Goal: Task Accomplishment & Management: Complete application form

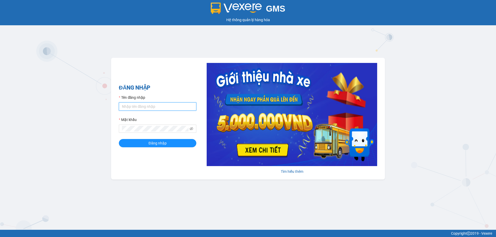
click at [162, 103] on input "Tên đăng nhập" at bounding box center [157, 107] width 77 height 8
type input "phandinhhuy.apq"
click at [119, 139] on button "Đăng nhập" at bounding box center [157, 143] width 77 height 8
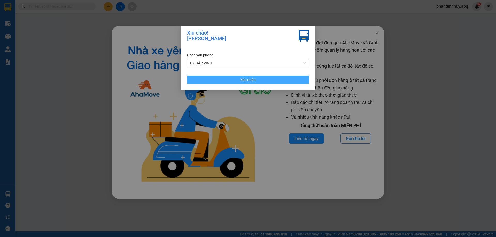
click at [251, 80] on span "Xác nhận" at bounding box center [247, 80] width 15 height 6
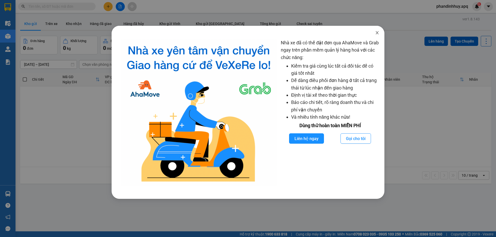
click at [377, 33] on icon "close" at bounding box center [377, 32] width 3 height 3
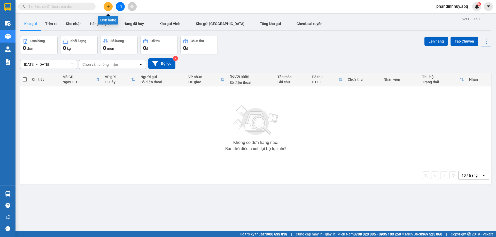
click at [105, 7] on button at bounding box center [108, 6] width 9 height 9
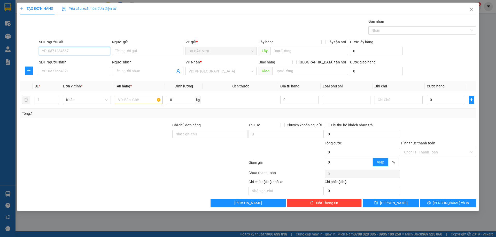
click at [63, 53] on input "SĐT Người Gửi" at bounding box center [74, 51] width 71 height 8
click at [60, 50] on input "SĐT Người Gửi" at bounding box center [74, 51] width 71 height 8
type input "0364058847"
click at [124, 48] on input "Người gửi" at bounding box center [147, 51] width 71 height 8
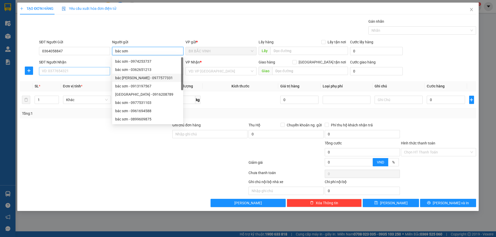
type input "bác sơn"
click at [91, 71] on input "SĐT Người Nhận" at bounding box center [74, 71] width 71 height 8
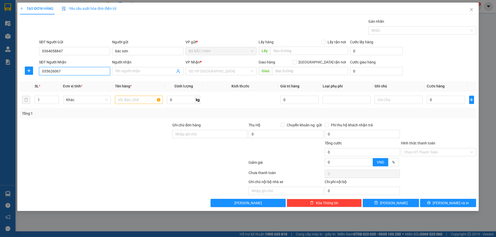
type input "0356260670"
click at [87, 82] on div "0356260670 - chị [PERSON_NAME]" at bounding box center [74, 82] width 65 height 6
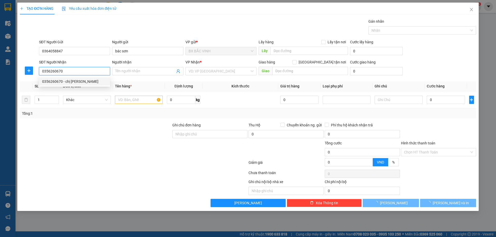
type input "chị [PERSON_NAME]"
type input "VP [GEOGRAPHIC_DATA]"
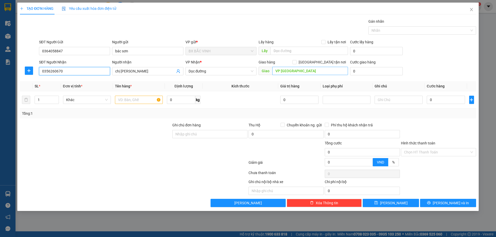
type input "0356260670"
click at [320, 69] on input "VP [GEOGRAPHIC_DATA]" at bounding box center [310, 71] width 76 height 8
click at [240, 71] on span "Dọc đường" at bounding box center [221, 71] width 65 height 8
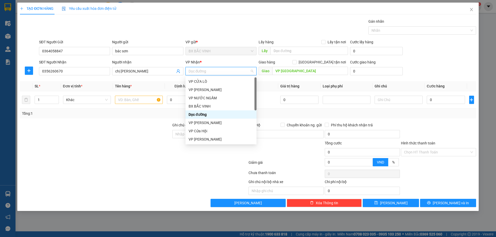
scroll to position [26, 0]
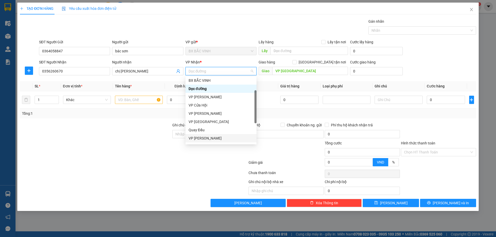
click at [208, 137] on div "VP [PERSON_NAME]" at bounding box center [221, 139] width 65 height 6
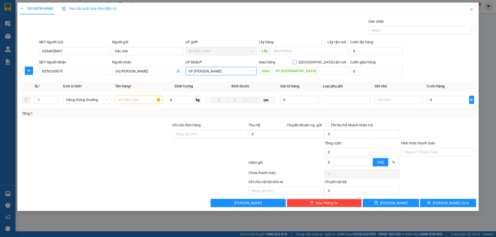
click at [296, 61] on input "[GEOGRAPHIC_DATA] tận nơi" at bounding box center [294, 62] width 4 height 4
checkbox input "true"
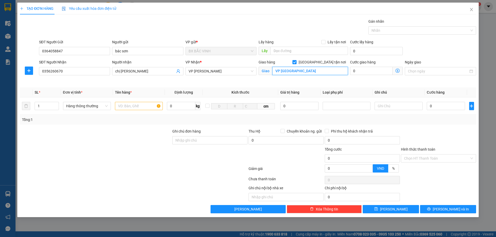
click at [306, 74] on input "VP [GEOGRAPHIC_DATA]" at bounding box center [310, 71] width 76 height 8
type input "vp"
click at [143, 112] on td at bounding box center [139, 106] width 52 height 17
click at [142, 107] on input "text" at bounding box center [139, 106] width 48 height 8
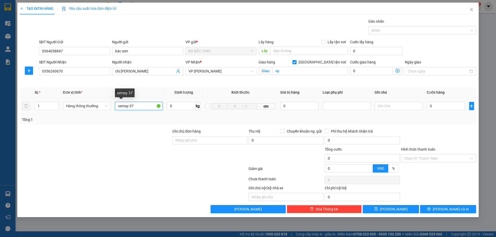
click at [128, 106] on input "xemay 37" at bounding box center [139, 106] width 48 height 8
click at [145, 106] on input "xemayliberty 37" at bounding box center [139, 106] width 48 height 8
type input "xemayliberty 37H1-15279"
click at [440, 107] on input "0" at bounding box center [446, 106] width 38 height 8
type input "4"
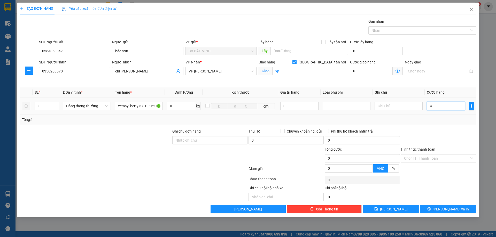
type input "4"
type input "40"
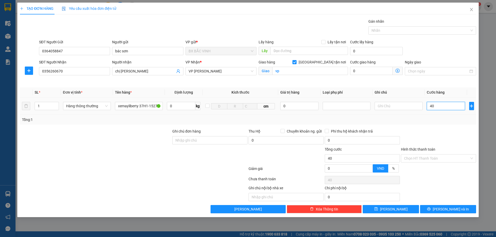
type input "400"
type input "4.000"
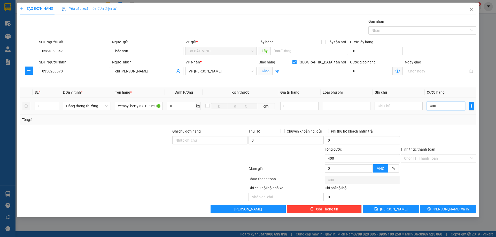
type input "4.000"
type input "40.000"
type input "400.000"
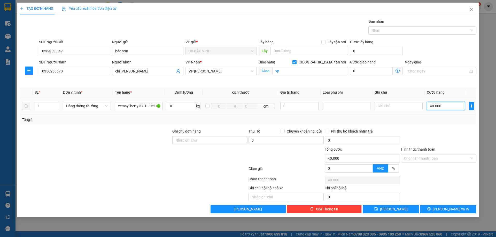
type input "400.000"
click at [446, 209] on span "[PERSON_NAME] và In" at bounding box center [451, 210] width 36 height 6
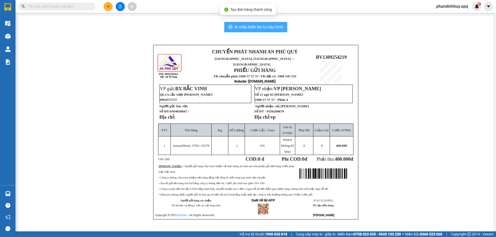
click at [267, 24] on button "In mẫu biên lai tự cấu hình" at bounding box center [255, 27] width 63 height 10
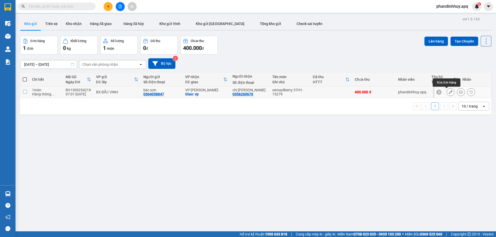
click at [449, 92] on icon at bounding box center [451, 92] width 4 height 4
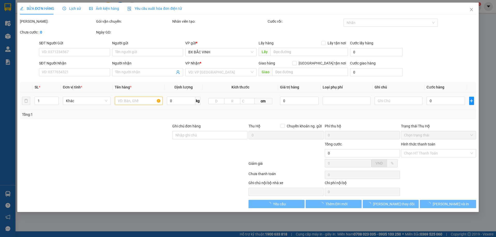
type input "0364058847"
type input "bác sơn"
type input "0356260670"
type input "chị [PERSON_NAME]"
checkbox input "true"
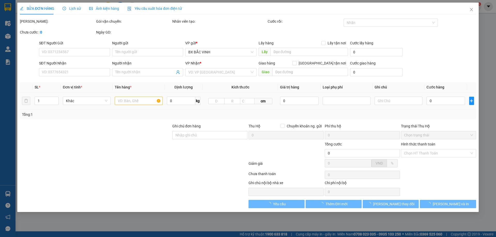
type input "vp"
type input "400.000"
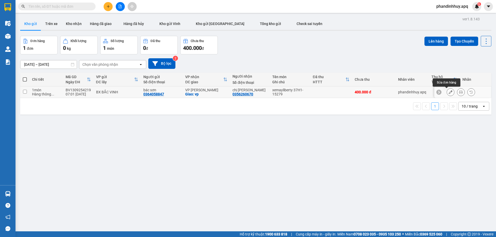
click at [447, 91] on button at bounding box center [450, 92] width 7 height 9
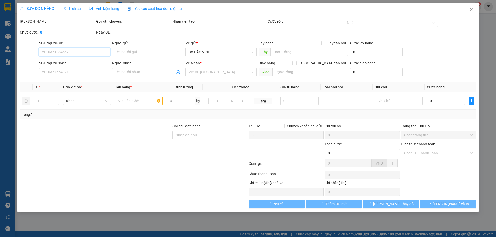
type input "0364058847"
type input "bác sơn"
type input "0356260670"
type input "chị [PERSON_NAME]"
checkbox input "true"
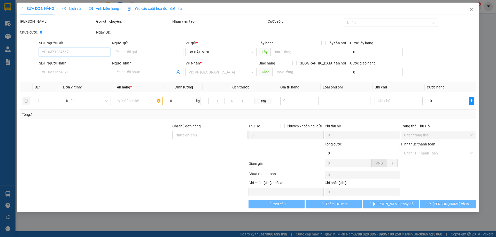
type input "vp"
type input "400.000"
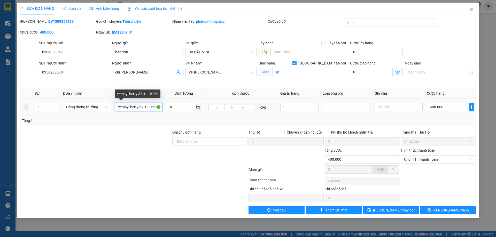
click at [145, 106] on input "xemayliberty 37H1-15279" at bounding box center [139, 107] width 48 height 8
type input "xemayliberty 37H.1-15279"
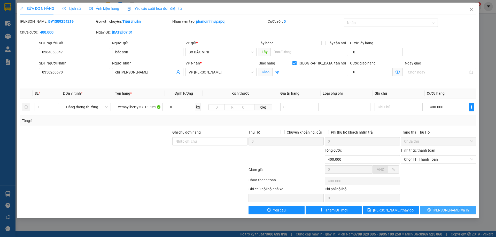
click at [450, 212] on span "[PERSON_NAME] và In" at bounding box center [451, 211] width 36 height 6
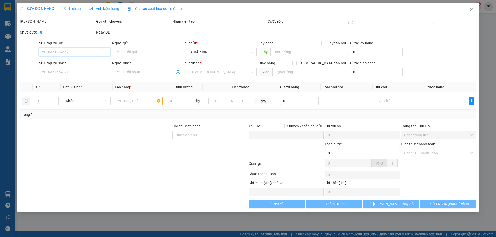
type input "0364058847"
type input "bác sơn"
type input "0356260670"
type input "chị [PERSON_NAME]"
checkbox input "true"
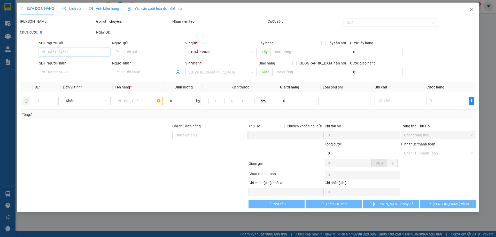
type input "vp"
type input "400.000"
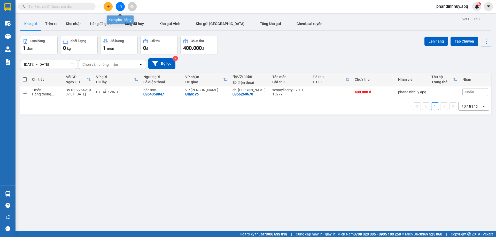
click at [122, 4] on button at bounding box center [120, 6] width 9 height 9
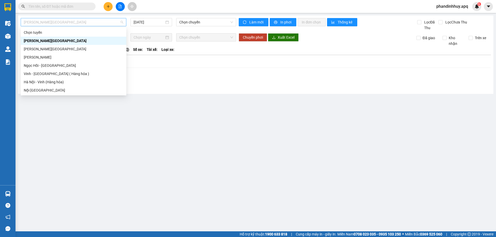
click at [79, 24] on span "[PERSON_NAME][GEOGRAPHIC_DATA]" at bounding box center [73, 22] width 99 height 8
click at [66, 74] on div "Vinh - [GEOGRAPHIC_DATA] ( Hàng hóa )" at bounding box center [73, 74] width 99 height 6
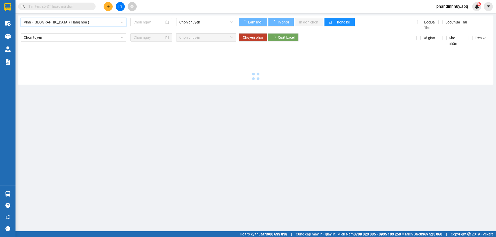
type input "[DATE]"
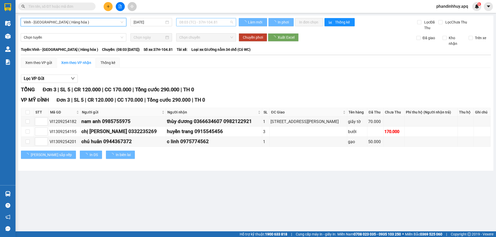
click at [231, 22] on span "08:03 (TC) - 37H-104.81" at bounding box center [206, 22] width 54 height 8
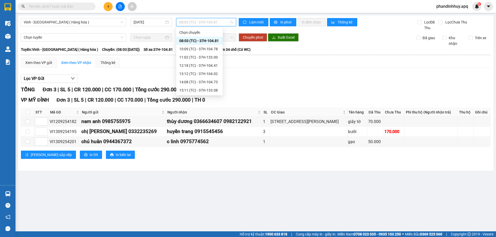
click at [213, 40] on div "08:03 (TC) - 37H-104.81" at bounding box center [199, 41] width 40 height 6
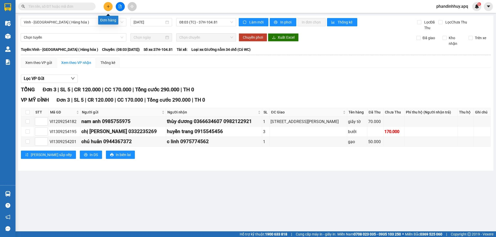
click at [106, 6] on button at bounding box center [108, 6] width 9 height 9
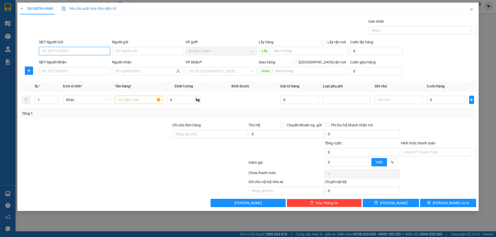
click at [67, 49] on input "SĐT Người Gửi" at bounding box center [74, 51] width 71 height 8
click at [66, 51] on input "SĐT Người Gửi" at bounding box center [74, 51] width 71 height 8
type input "0966967687"
click at [136, 49] on input "Người gửi" at bounding box center [147, 51] width 71 height 8
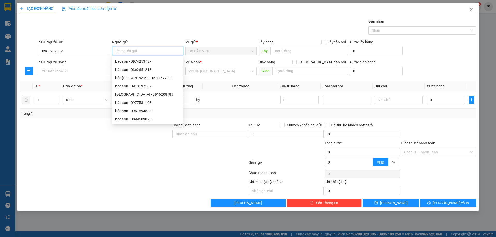
click at [132, 50] on input "Người gửi" at bounding box center [147, 51] width 71 height 8
click at [250, 71] on div "VD: VP [GEOGRAPHIC_DATA]" at bounding box center [220, 71] width 71 height 8
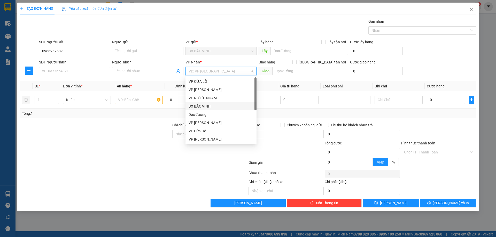
scroll to position [52, 0]
click at [213, 112] on div "VP [PERSON_NAME]" at bounding box center [221, 113] width 65 height 6
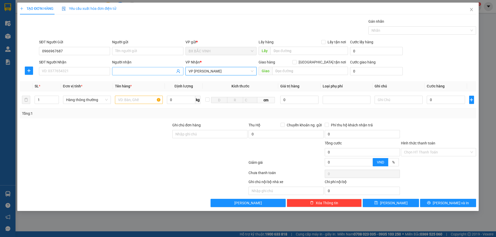
click at [177, 71] on icon "user-add" at bounding box center [178, 71] width 4 height 4
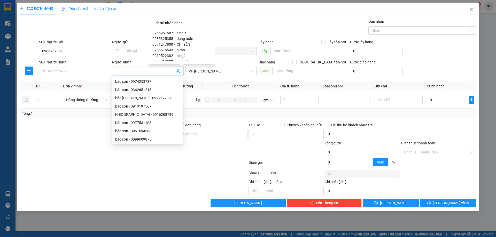
click at [178, 33] on span "c như" at bounding box center [181, 33] width 9 height 4
type input "0966967687"
type input "c như"
type input "vp"
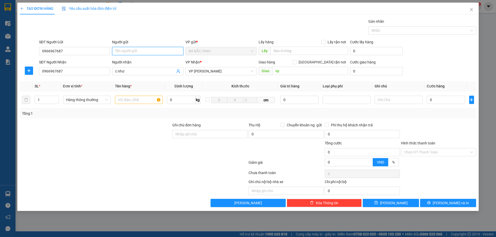
click at [142, 49] on input "Người gửi" at bounding box center [147, 51] width 71 height 8
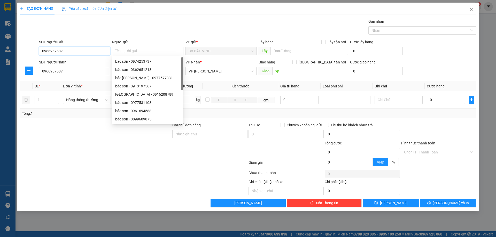
click at [77, 50] on input "0966967687" at bounding box center [74, 51] width 71 height 8
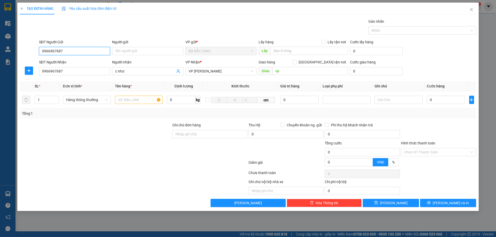
click at [77, 50] on input "0966967687" at bounding box center [74, 51] width 71 height 8
click at [63, 52] on input "0966967687" at bounding box center [74, 51] width 71 height 8
type input "0"
type input "0983616068"
click at [80, 60] on div "0983616068 - anh hiền" at bounding box center [74, 62] width 65 height 6
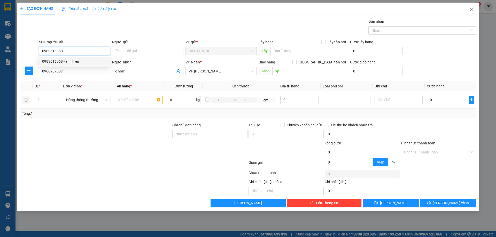
type input "anh hiền"
type input "0983616068"
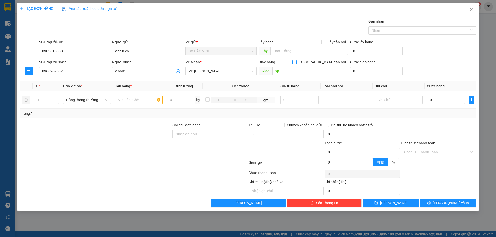
click at [296, 62] on input "[GEOGRAPHIC_DATA] tận nơi" at bounding box center [294, 62] width 4 height 4
checkbox input "true"
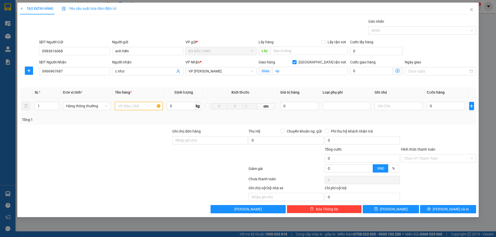
click at [131, 107] on input "text" at bounding box center [139, 106] width 48 height 8
type input "thực phẩm"
click at [47, 108] on input "1" at bounding box center [47, 106] width 24 height 8
type input "2"
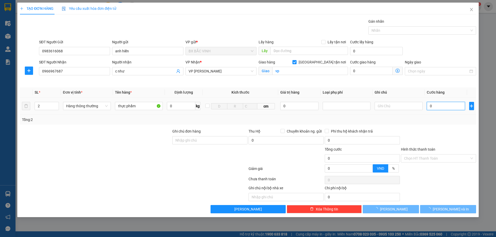
click at [444, 106] on input "0" at bounding box center [446, 106] width 38 height 8
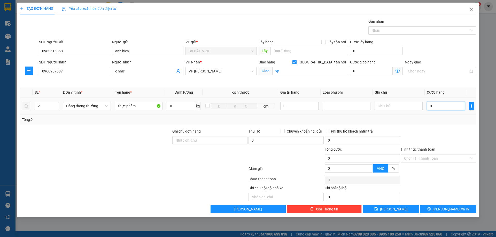
type input "7"
type input "70"
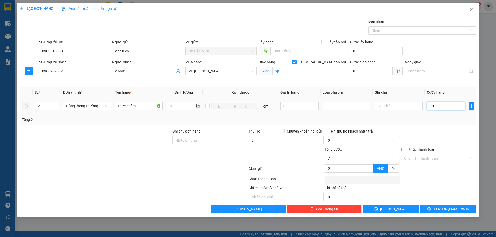
type input "70"
type input "700"
type input "7.000"
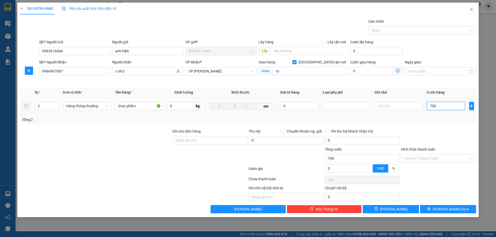
type input "7.000"
type input "70.000"
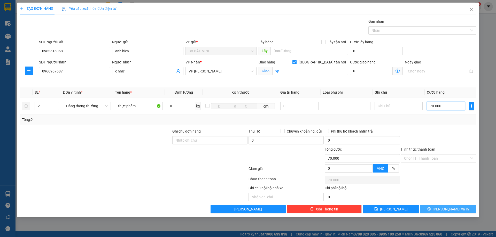
type input "70.000"
click at [448, 208] on span "[PERSON_NAME] và In" at bounding box center [451, 210] width 36 height 6
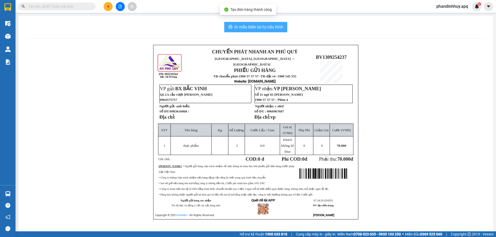
click at [253, 24] on button "In mẫu biên lai tự cấu hình" at bounding box center [255, 27] width 63 height 10
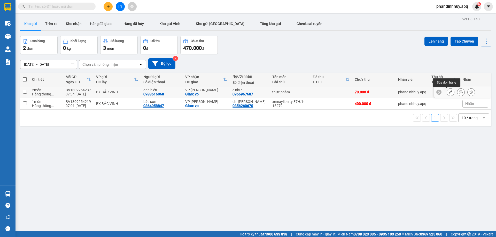
click at [449, 92] on icon at bounding box center [451, 92] width 4 height 4
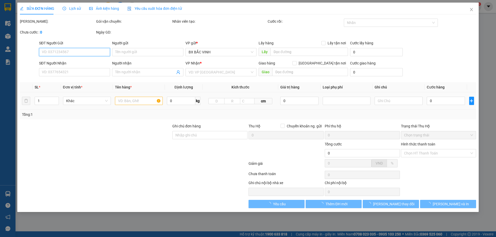
type input "0983616068"
type input "anh hiền"
type input "0966967687"
type input "c như"
checkbox input "true"
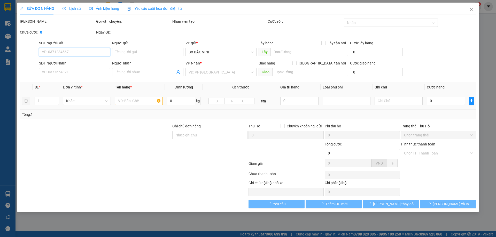
type input "vp"
type input "70.000"
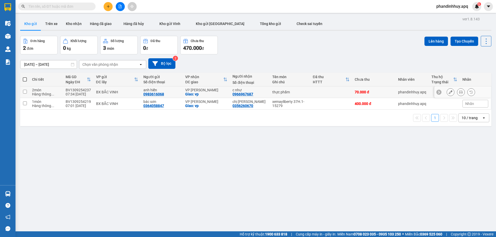
click at [211, 89] on div "VP [PERSON_NAME]" at bounding box center [206, 90] width 42 height 4
checkbox input "true"
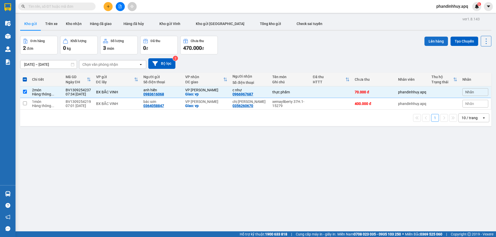
click at [431, 42] on button "Lên hàng" at bounding box center [436, 41] width 24 height 9
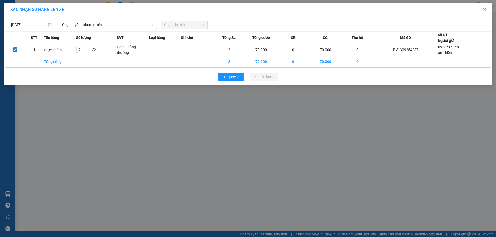
click at [82, 23] on span "Chọn tuyến - nhóm tuyến" at bounding box center [108, 25] width 92 height 8
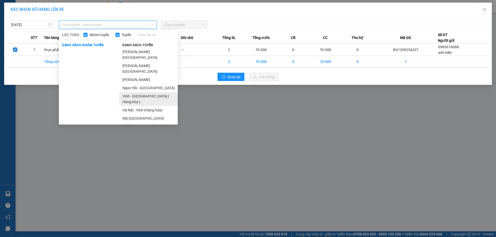
click at [143, 92] on li "Vinh - [GEOGRAPHIC_DATA] ( Hàng hóa )" at bounding box center [148, 99] width 58 height 14
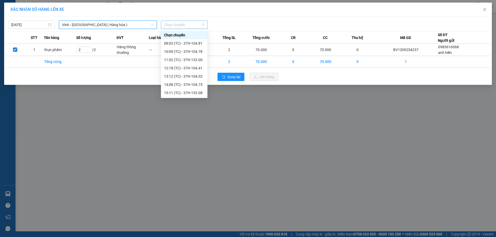
click at [204, 24] on span "Chọn chuyến" at bounding box center [184, 25] width 41 height 8
click at [193, 43] on div "08:03 (TC) - 37H-104.81" at bounding box center [184, 44] width 40 height 6
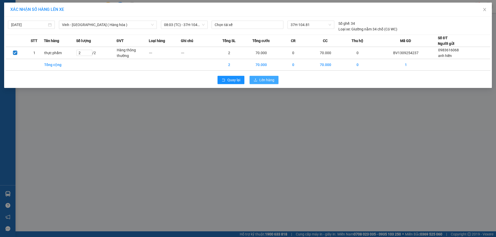
click at [268, 80] on span "Lên hàng" at bounding box center [266, 80] width 15 height 6
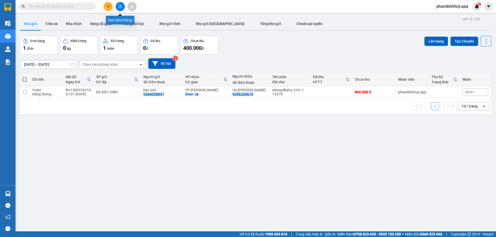
click at [120, 4] on button at bounding box center [120, 6] width 9 height 9
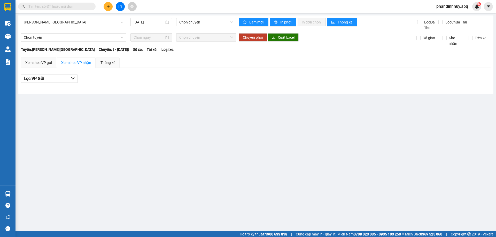
click at [115, 25] on span "[PERSON_NAME][GEOGRAPHIC_DATA]" at bounding box center [73, 22] width 99 height 8
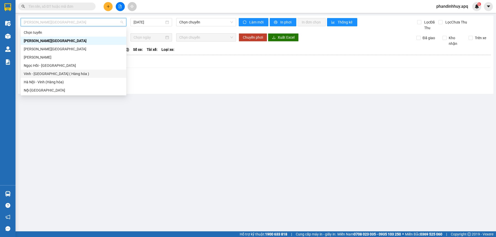
click at [52, 75] on div "Vinh - [GEOGRAPHIC_DATA] ( Hàng hóa )" at bounding box center [73, 74] width 99 height 6
type input "[DATE]"
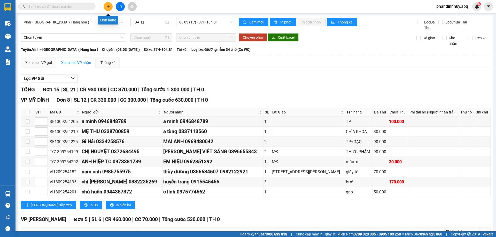
click at [106, 4] on button at bounding box center [108, 6] width 9 height 9
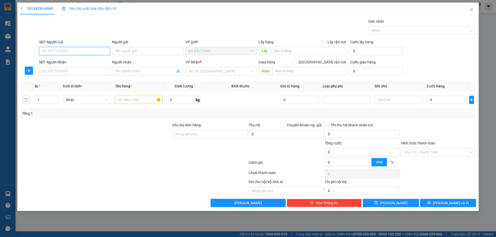
click at [98, 52] on input "SĐT Người Gửi" at bounding box center [74, 51] width 71 height 8
type input "0"
click at [41, 101] on input "1" at bounding box center [47, 100] width 24 height 8
type input "5"
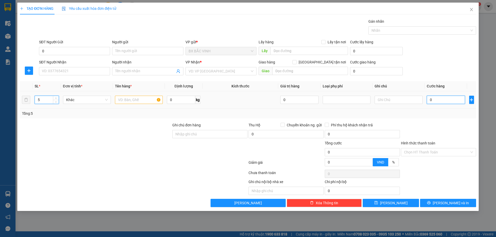
click at [447, 99] on input "0" at bounding box center [446, 100] width 38 height 8
type input "3"
type input "34"
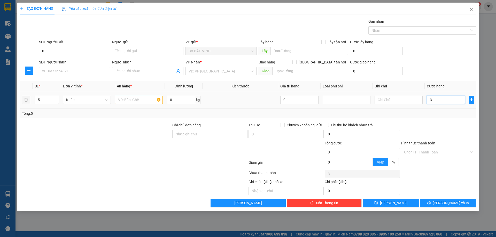
type input "34"
type input "340"
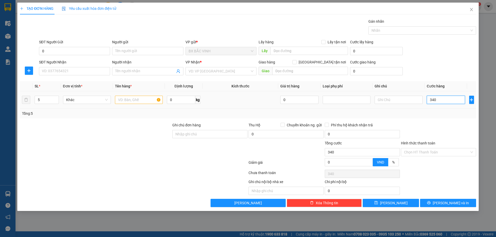
type input "3.400"
type input "34.000"
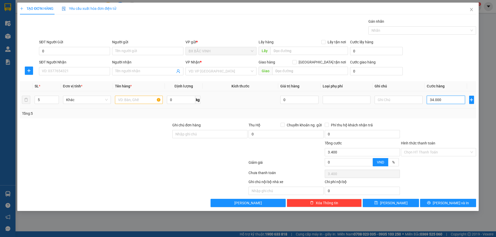
type input "34.000"
type input "340.000"
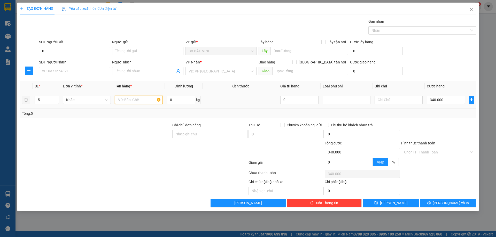
click at [128, 101] on input "text" at bounding box center [139, 100] width 48 height 8
type input "hàng khô"
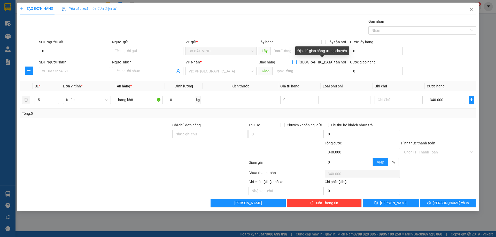
click at [296, 61] on input "[GEOGRAPHIC_DATA] tận nơi" at bounding box center [294, 62] width 4 height 4
checkbox input "true"
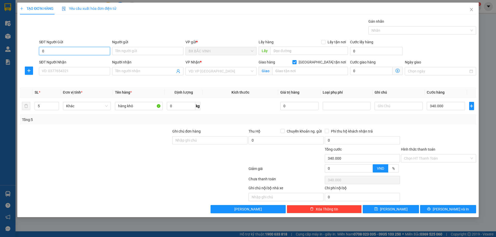
click at [80, 51] on input "0" at bounding box center [74, 51] width 71 height 8
click at [81, 49] on input "SĐT Người Gửi" at bounding box center [74, 51] width 71 height 8
type input "0973121759"
click at [94, 61] on div "0973121759 - chị tình0924629868" at bounding box center [74, 62] width 65 height 6
type input "chị tình0924629868"
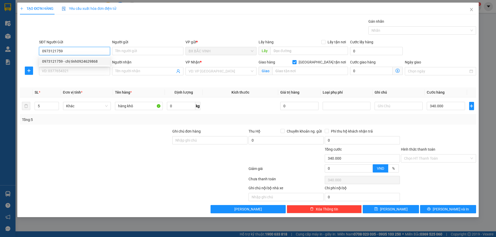
checkbox input "true"
type input "158 ng sỹ sách"
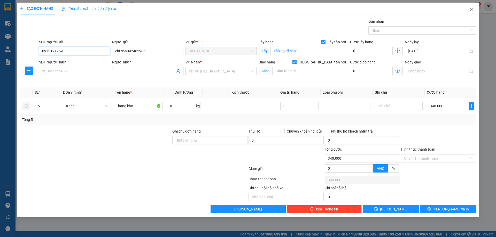
type input "0973121759"
click at [179, 69] on icon "user-add" at bounding box center [178, 71] width 4 height 4
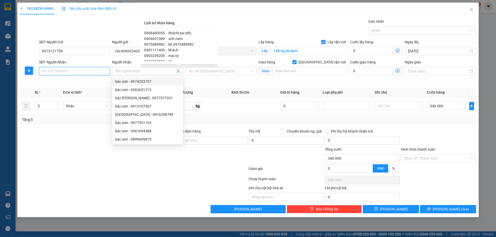
click at [63, 69] on input "SĐT Người Nhận" at bounding box center [74, 71] width 71 height 8
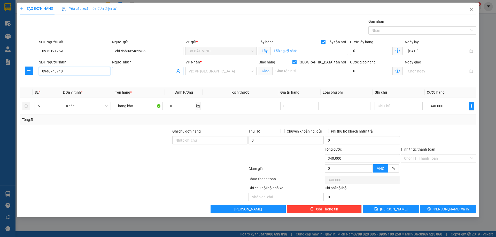
type input "0946748748"
click at [146, 72] on input "Người nhận" at bounding box center [145, 71] width 60 height 6
type input "ngọ hân"
click at [302, 69] on input "text" at bounding box center [310, 71] width 76 height 8
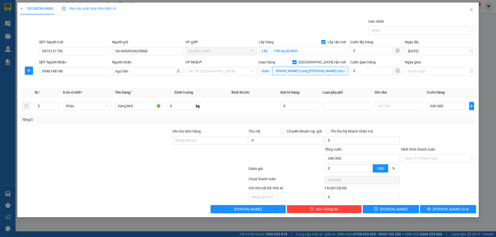
scroll to position [0, 14]
click at [252, 72] on div "VD: VP [GEOGRAPHIC_DATA]" at bounding box center [220, 71] width 71 height 8
type input "14P [PERSON_NAME] trọng [PERSON_NAME] đạo hai bà [PERSON_NAME]"
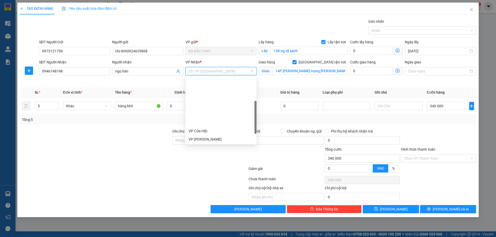
scroll to position [52, 0]
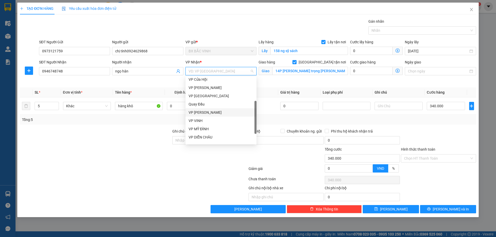
click at [211, 112] on div "VP [PERSON_NAME]" at bounding box center [221, 113] width 65 height 6
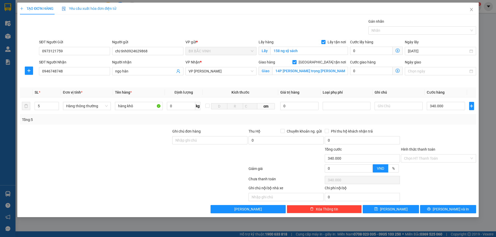
click at [398, 70] on icon "dollar-circle" at bounding box center [397, 71] width 4 height 4
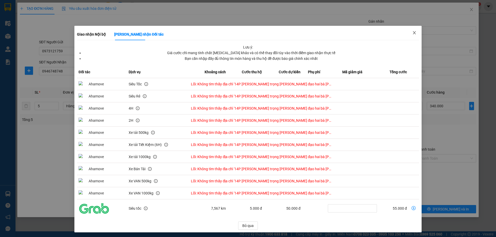
click at [412, 31] on icon "close" at bounding box center [414, 33] width 4 height 4
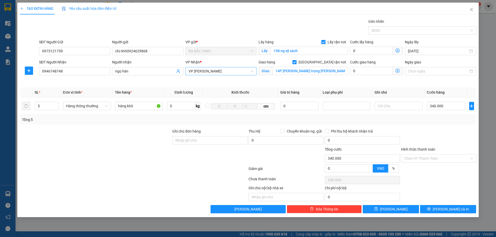
click at [253, 68] on span "VP [PERSON_NAME]" at bounding box center [221, 71] width 65 height 8
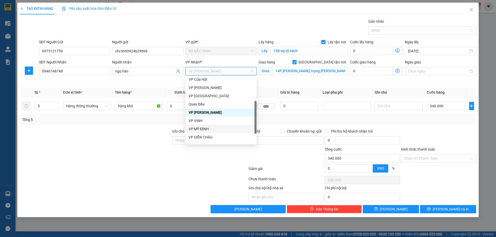
click at [207, 129] on div "VP MỸ ĐÌNH" at bounding box center [221, 129] width 65 height 6
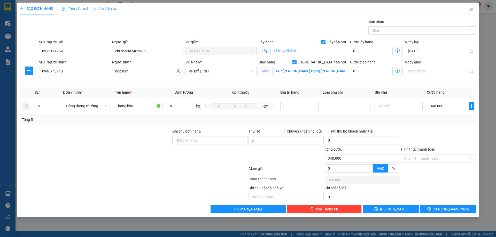
click at [398, 70] on icon "dollar-circle" at bounding box center [397, 71] width 4 height 4
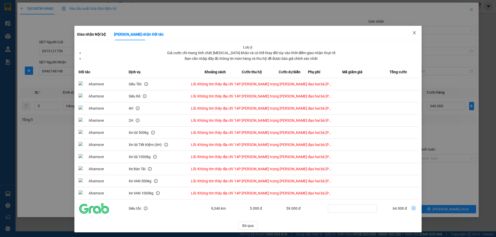
click at [413, 32] on icon "close" at bounding box center [414, 32] width 3 height 3
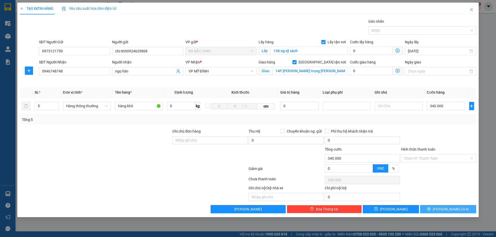
click at [455, 208] on span "[PERSON_NAME] và In" at bounding box center [451, 210] width 36 height 6
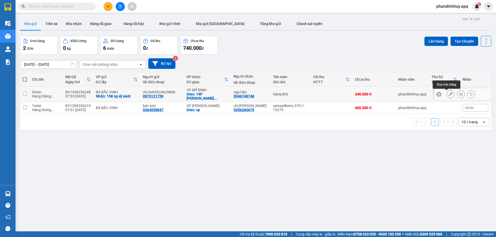
click at [449, 94] on icon at bounding box center [451, 94] width 4 height 4
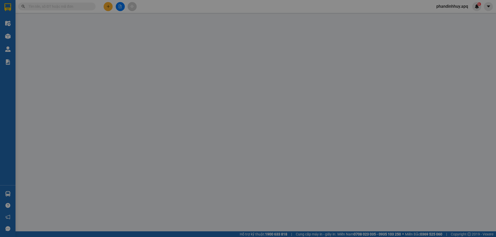
type input "0973121759"
type input "chị tình0924629868"
checkbox input "true"
type input "158 ng sỹ sách"
type input "0946748748"
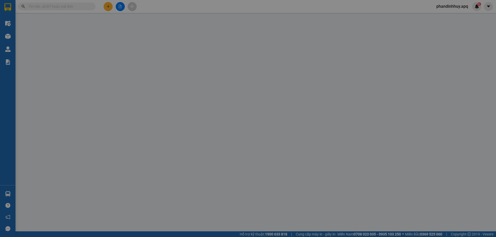
type input "ngọ hân"
checkbox input "true"
type input "14P [PERSON_NAME] trọng [PERSON_NAME] đạo hai bà [PERSON_NAME]"
type input "340.000"
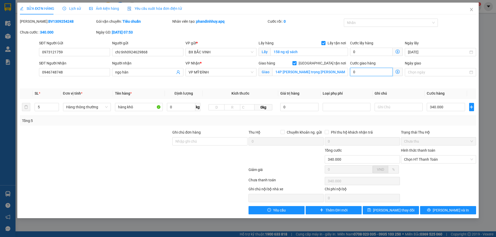
click at [367, 72] on input "0" at bounding box center [371, 72] width 43 height 8
type input "3"
type input "340.003"
type input "30"
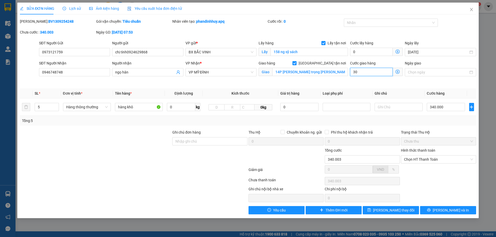
type input "340.030"
type input "340.300"
type input "300"
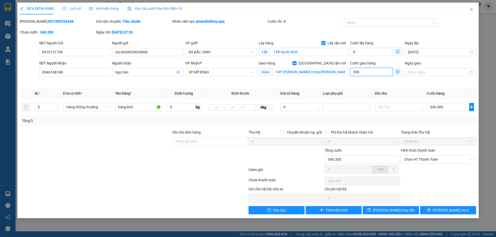
type input "343.000"
type input "30.000"
type input "370.000"
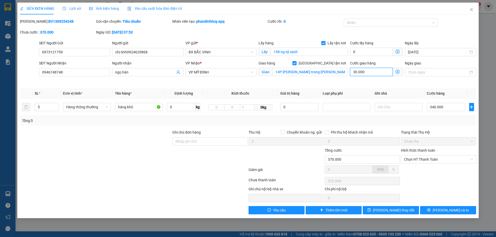
type input "300.000"
type input "640.000"
click at [448, 160] on span "Chọn HT Thanh Toán" at bounding box center [438, 160] width 69 height 8
type input "300.000"
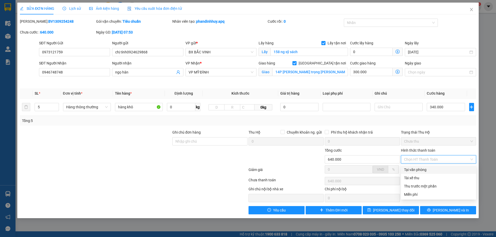
click at [423, 169] on div "Tại văn phòng" at bounding box center [438, 170] width 69 height 6
type input "0"
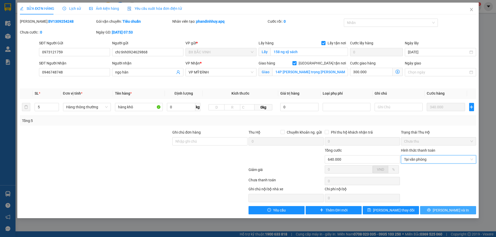
click at [446, 212] on span "[PERSON_NAME] và In" at bounding box center [451, 211] width 36 height 6
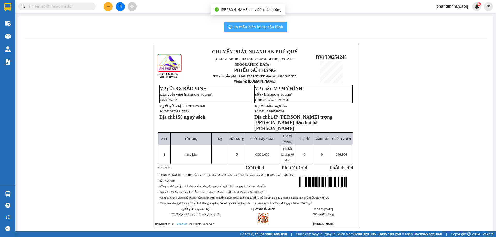
click at [261, 22] on button "In mẫu biên lai tự cấu hình" at bounding box center [255, 27] width 63 height 10
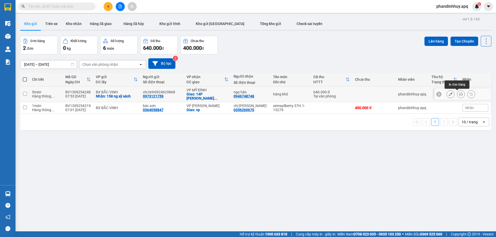
click at [459, 94] on icon at bounding box center [461, 94] width 4 height 4
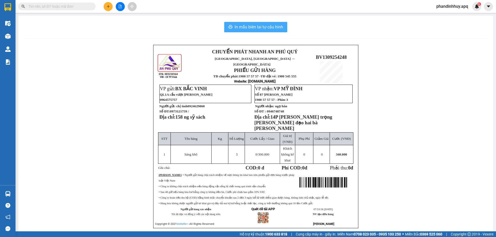
click at [265, 24] on span "In mẫu biên lai tự cấu hình" at bounding box center [259, 27] width 49 height 6
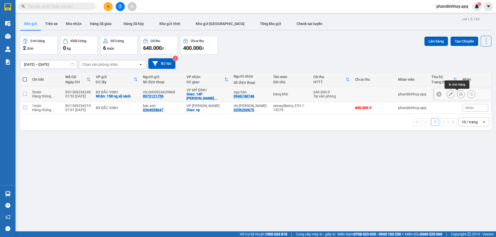
click at [459, 94] on icon at bounding box center [461, 94] width 4 height 4
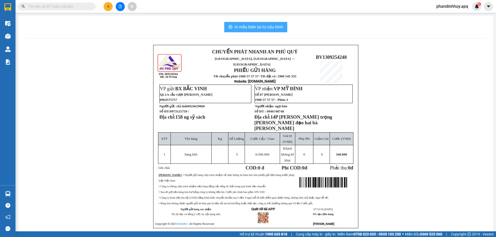
click at [252, 23] on button "In mẫu biên lai tự cấu hình" at bounding box center [255, 27] width 63 height 10
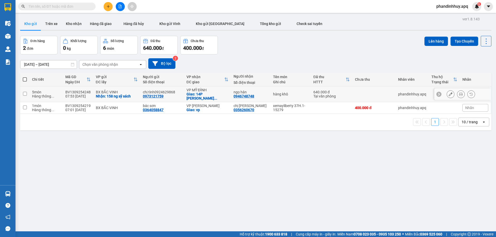
click at [117, 92] on div "BX BẮC VINH" at bounding box center [117, 92] width 42 height 4
checkbox input "true"
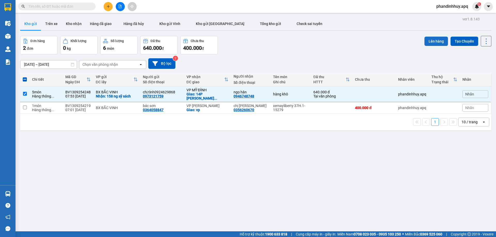
click at [433, 43] on button "Lên hàng" at bounding box center [436, 41] width 24 height 9
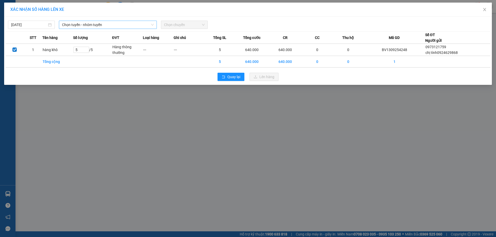
click at [108, 23] on span "Chọn tuyến - nhóm tuyến" at bounding box center [108, 25] width 92 height 8
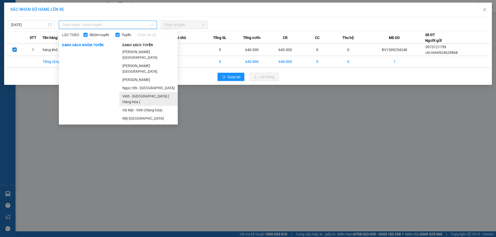
click at [139, 92] on li "Vinh - [GEOGRAPHIC_DATA] ( Hàng hóa )" at bounding box center [148, 99] width 58 height 14
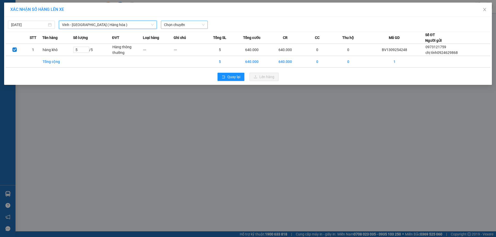
click at [203, 24] on span "Chọn chuyến" at bounding box center [184, 25] width 41 height 8
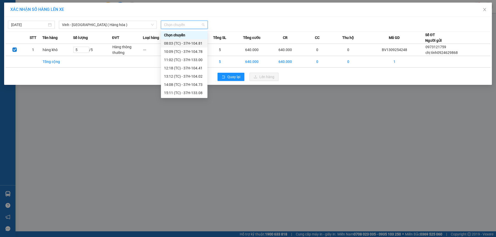
click at [193, 42] on div "08:03 (TC) - 37H-104.81" at bounding box center [184, 44] width 40 height 6
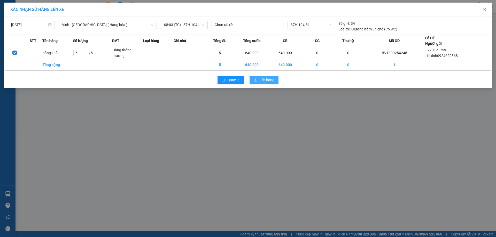
click at [268, 81] on span "Lên hàng" at bounding box center [266, 80] width 15 height 6
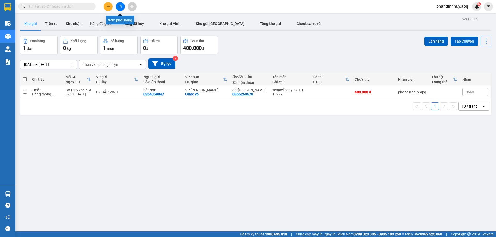
click at [120, 7] on icon "file-add" at bounding box center [120, 7] width 4 height 4
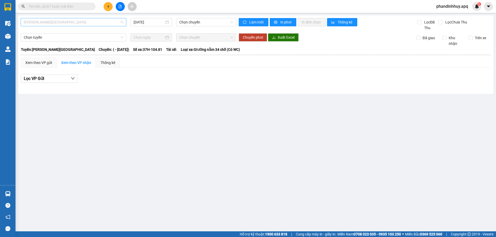
click at [94, 24] on span "[PERSON_NAME][GEOGRAPHIC_DATA]" at bounding box center [73, 22] width 99 height 8
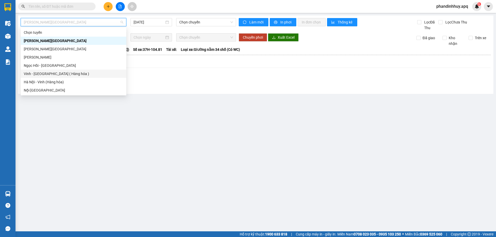
click at [57, 74] on div "Vinh - [GEOGRAPHIC_DATA] ( Hàng hóa )" at bounding box center [73, 74] width 99 height 6
type input "[DATE]"
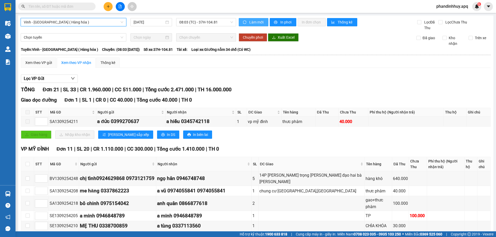
click at [254, 23] on span "Làm mới" at bounding box center [256, 22] width 15 height 6
click at [284, 20] on span "In phơi" at bounding box center [286, 22] width 12 height 6
click at [230, 21] on span "08:03 (TC) - 37H-104.81" at bounding box center [206, 22] width 54 height 8
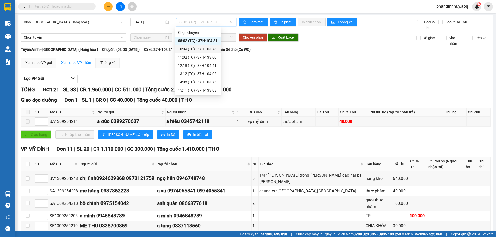
click at [207, 50] on div "10:09 (TC) - 37H-104.78" at bounding box center [198, 49] width 40 height 6
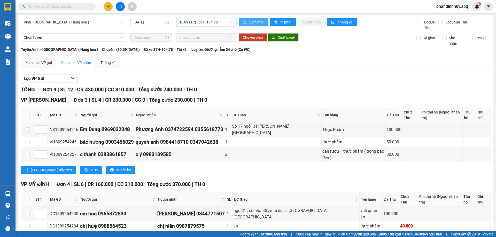
click at [251, 21] on span "Làm mới" at bounding box center [256, 22] width 15 height 6
click at [256, 22] on span "Làm mới" at bounding box center [256, 22] width 15 height 6
click at [283, 21] on span "In phơi" at bounding box center [286, 22] width 12 height 6
click at [285, 20] on span "In phơi" at bounding box center [286, 22] width 12 height 6
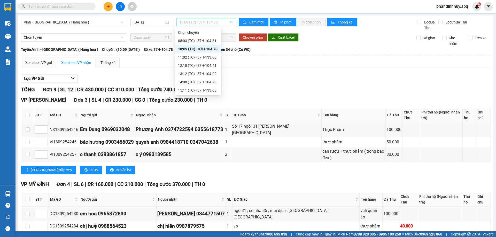
click at [230, 21] on span "10:09 (TC) - 37H-104.78" at bounding box center [206, 22] width 54 height 8
click at [212, 41] on div "08:03 (TC) - 37H-104.81" at bounding box center [198, 41] width 40 height 6
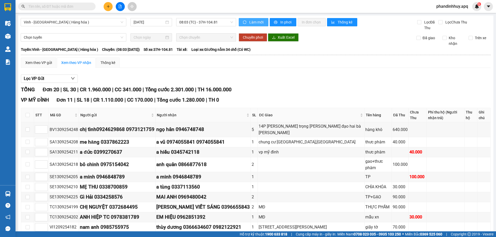
click at [260, 22] on span "Làm mới" at bounding box center [256, 22] width 15 height 6
click at [121, 6] on icon "file-add" at bounding box center [120, 7] width 4 height 4
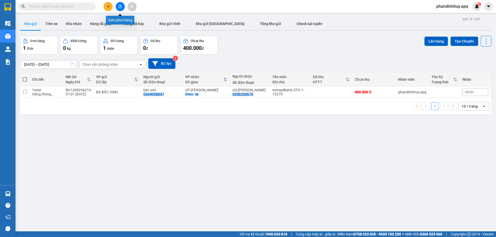
click at [120, 7] on icon "file-add" at bounding box center [120, 7] width 4 height 4
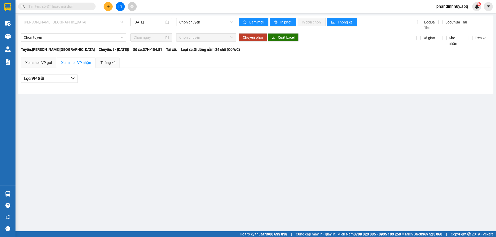
click at [110, 21] on span "[PERSON_NAME][GEOGRAPHIC_DATA]" at bounding box center [73, 22] width 99 height 8
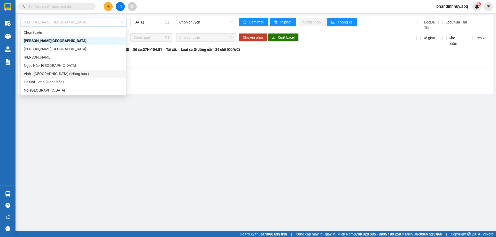
click at [80, 76] on div "Vinh - [GEOGRAPHIC_DATA] ( Hàng hóa )" at bounding box center [73, 74] width 99 height 6
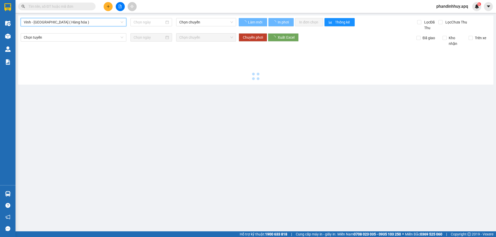
type input "[DATE]"
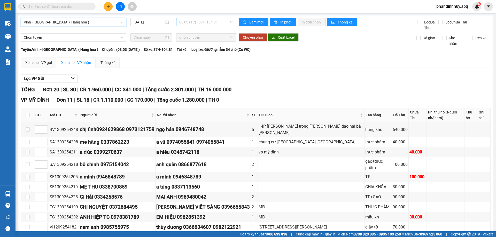
click at [231, 21] on span "08:03 (TC) - 37H-104.81" at bounding box center [206, 22] width 54 height 8
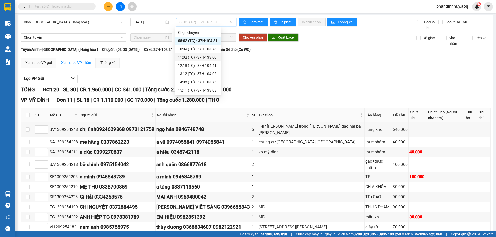
click at [211, 57] on div "11:02 (TC) - 37H-133.00" at bounding box center [198, 58] width 40 height 6
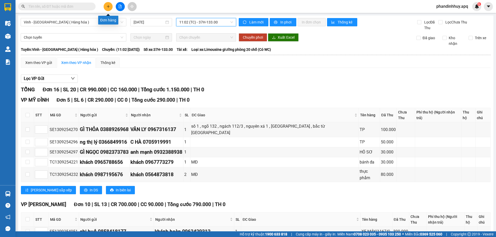
click at [108, 6] on icon "plus" at bounding box center [108, 6] width 3 height 0
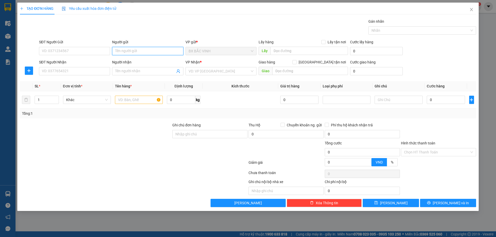
click at [149, 49] on input "Người gửi" at bounding box center [147, 51] width 71 height 8
click at [154, 53] on input "Người gửi" at bounding box center [147, 51] width 71 height 8
click at [325, 62] on span "[GEOGRAPHIC_DATA] tận nơi" at bounding box center [322, 62] width 51 height 6
click at [296, 62] on input "[GEOGRAPHIC_DATA] tận nơi" at bounding box center [294, 62] width 4 height 4
checkbox input "true"
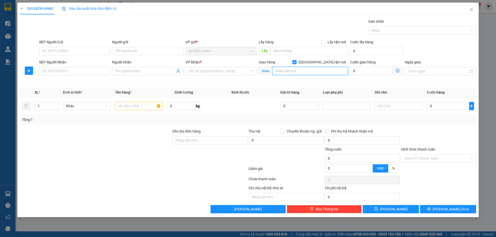
click at [312, 71] on input "text" at bounding box center [310, 71] width 76 height 8
click at [282, 70] on input "số 7a phú kiều" at bounding box center [310, 71] width 76 height 8
click at [284, 71] on input "số 6a phú kiều" at bounding box center [310, 71] width 76 height 8
click at [318, 70] on input "số 6angõ 7 phú kiều" at bounding box center [310, 71] width 76 height 8
click at [283, 71] on input "số 6angõ 7 phú kiều nam từ [GEOGRAPHIC_DATA]" at bounding box center [310, 71] width 76 height 8
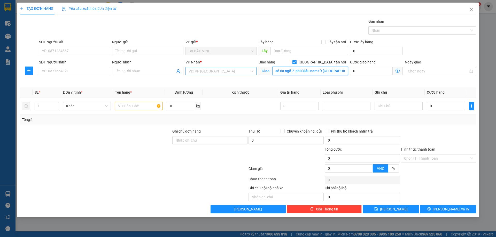
type input "số 6a ngõ 7 phú kiều nam từ [GEOGRAPHIC_DATA]"
drag, startPoint x: 229, startPoint y: 70, endPoint x: 232, endPoint y: 79, distance: 8.8
click at [230, 69] on input "search" at bounding box center [219, 71] width 61 height 8
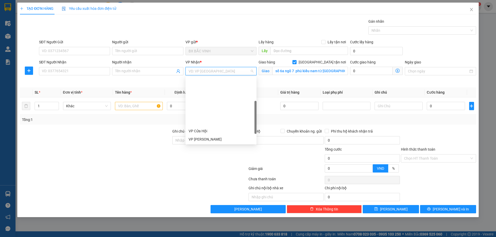
click at [208, 178] on div "VP MỸ ĐÌNH" at bounding box center [221, 181] width 65 height 6
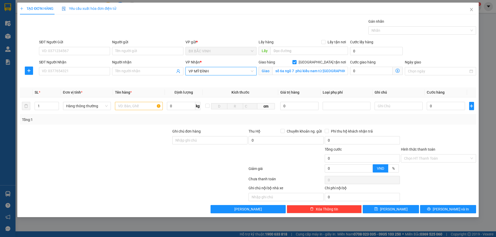
click at [397, 70] on icon "dollar-circle" at bounding box center [397, 71] width 4 height 4
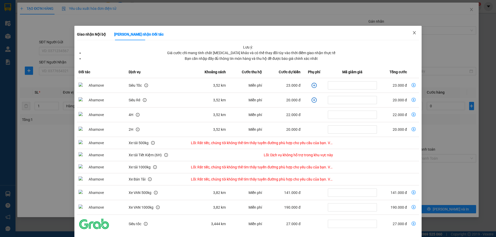
click at [412, 32] on icon "close" at bounding box center [414, 33] width 4 height 4
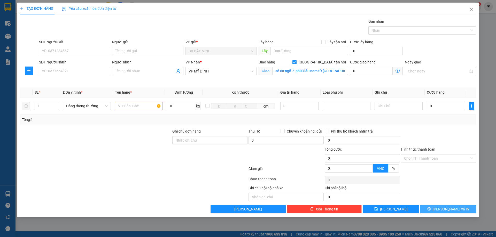
click at [454, 207] on span "[PERSON_NAME] và In" at bounding box center [451, 210] width 36 height 6
drag, startPoint x: 133, startPoint y: 105, endPoint x: 262, endPoint y: 223, distance: 175.0
click at [133, 105] on input "text" at bounding box center [139, 106] width 48 height 8
type input "thực phẩm"
click at [451, 210] on span "[PERSON_NAME] và In" at bounding box center [451, 210] width 36 height 6
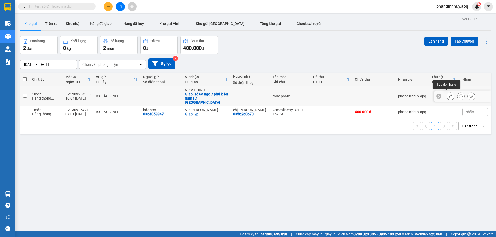
click at [449, 95] on icon at bounding box center [451, 97] width 4 height 4
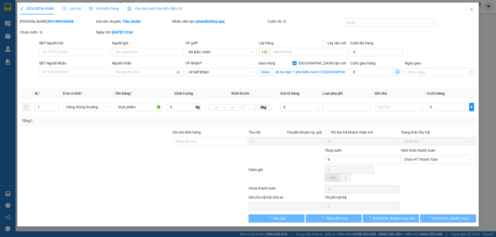
checkbox input "true"
type input "số 6a ngõ 7 phú kiều nam từ [GEOGRAPHIC_DATA]"
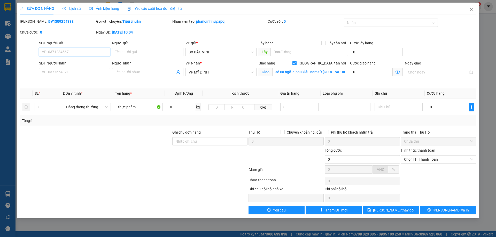
click at [82, 55] on input "SĐT Người Gửi" at bounding box center [74, 52] width 71 height 8
type input "0375153555"
click at [150, 53] on input "Người gửi" at bounding box center [147, 52] width 71 height 8
type input "chị mĩ"
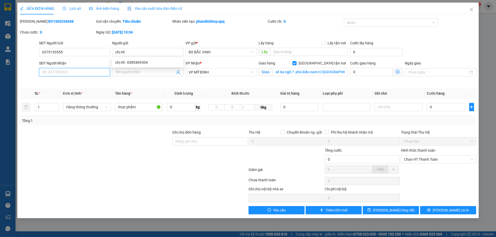
click at [69, 74] on input "SĐT Người Nhận" at bounding box center [74, 72] width 71 height 8
type input "0816111826"
click at [145, 73] on input "Người nhận" at bounding box center [145, 72] width 60 height 6
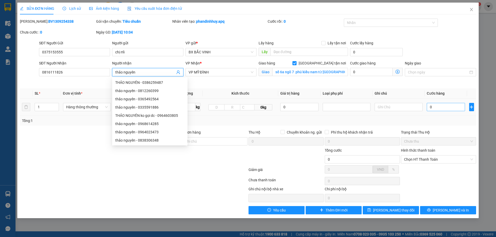
type input "thảo nguyên"
click at [443, 107] on input "0" at bounding box center [446, 107] width 38 height 8
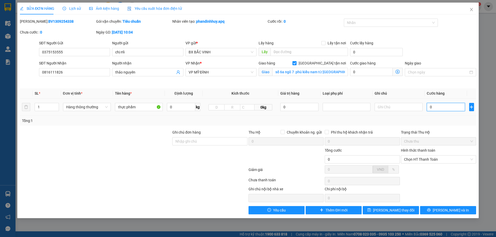
type input "4"
type input "40"
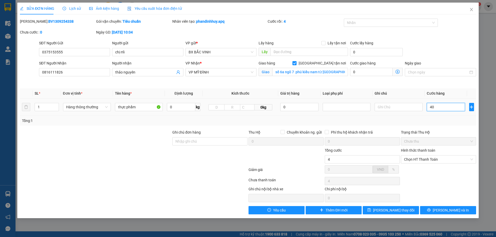
type input "40"
type input "400"
type input "4.000"
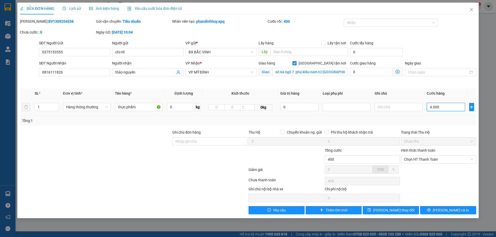
type input "4.000"
type input "40.000"
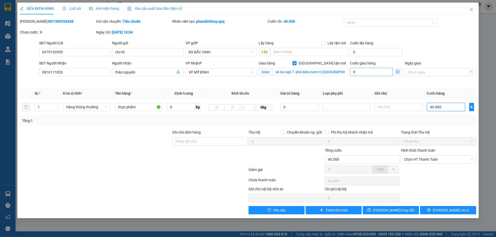
type input "40.000"
click at [362, 73] on input "0" at bounding box center [371, 72] width 43 height 8
type input "6"
type input "40.006"
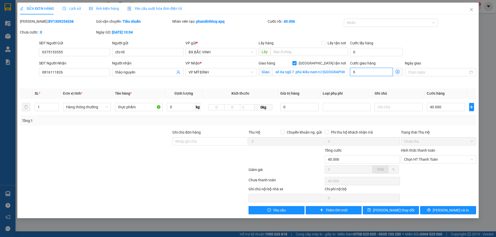
type input "40.060"
type input "60"
type input "40.600"
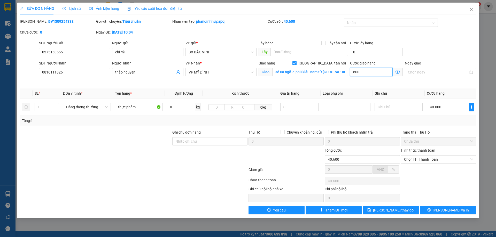
type input "6.000"
type input "46.000"
type input "100.000"
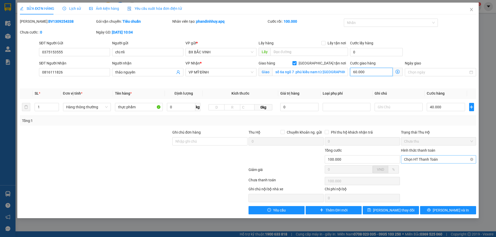
click at [449, 161] on span "Chọn HT Thanh Toán" at bounding box center [438, 160] width 69 height 8
type input "60.000"
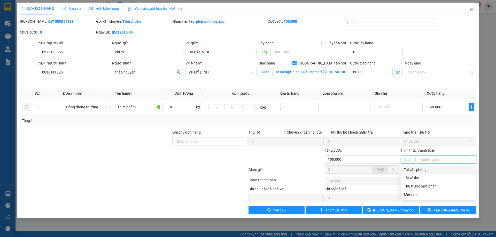
click at [431, 169] on div "Tại văn phòng" at bounding box center [438, 170] width 69 height 6
type input "0"
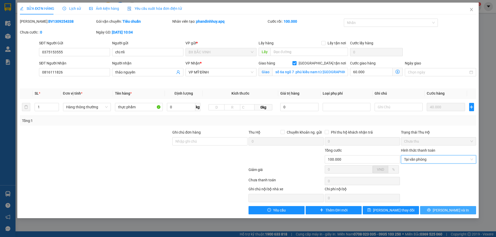
click at [445, 209] on span "[PERSON_NAME] và In" at bounding box center [451, 211] width 36 height 6
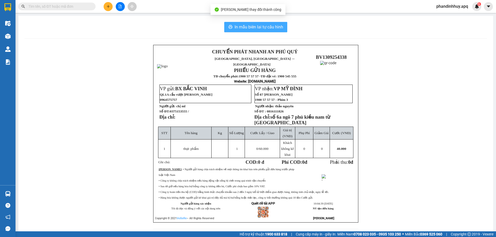
click at [261, 26] on span "In mẫu biên lai tự cấu hình" at bounding box center [259, 27] width 49 height 6
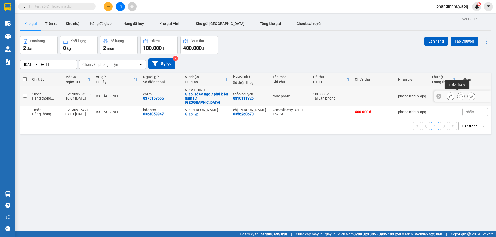
click at [459, 95] on icon at bounding box center [461, 97] width 4 height 4
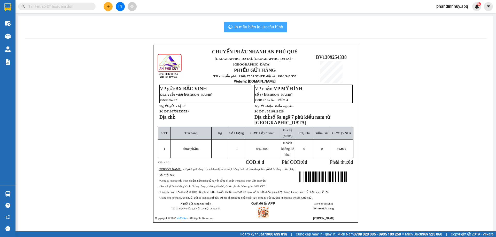
click at [242, 27] on span "In mẫu biên lai tự cấu hình" at bounding box center [259, 27] width 49 height 6
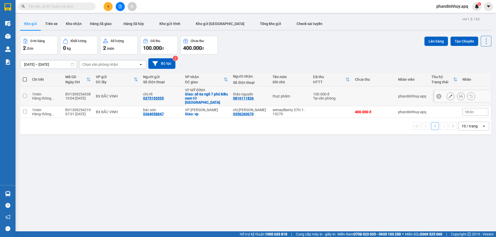
click at [87, 97] on div "10:04 [DATE]" at bounding box center [77, 98] width 25 height 4
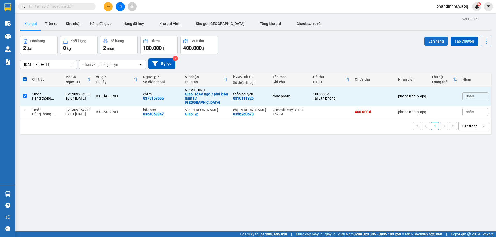
click at [436, 39] on button "Lên hàng" at bounding box center [436, 41] width 24 height 9
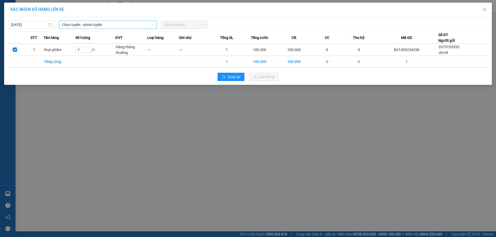
click at [110, 24] on span "Chọn tuyến - nhóm tuyến" at bounding box center [108, 25] width 92 height 8
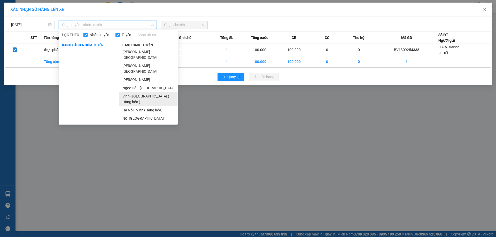
click at [141, 92] on li "Vinh - [GEOGRAPHIC_DATA] ( Hàng hóa )" at bounding box center [148, 99] width 58 height 14
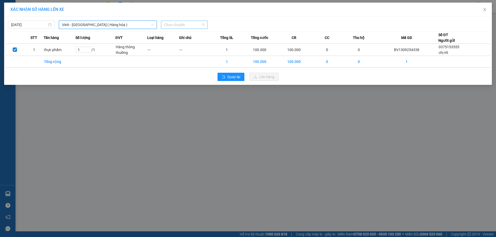
click at [201, 24] on span "Chọn chuyến" at bounding box center [184, 25] width 41 height 8
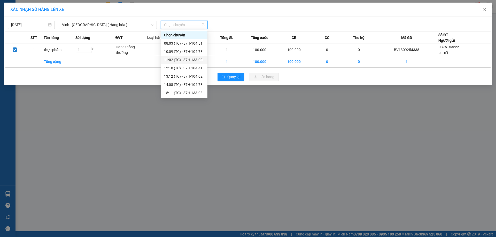
click at [196, 59] on div "11:02 (TC) - 37H-133.00" at bounding box center [184, 60] width 40 height 6
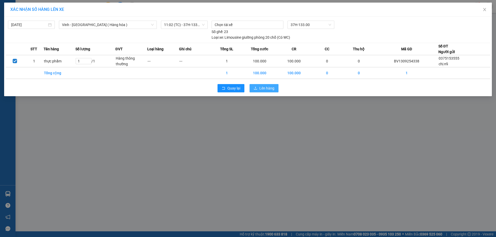
click at [269, 87] on span "Lên hàng" at bounding box center [266, 88] width 15 height 6
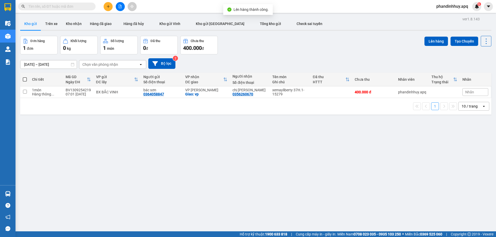
click at [119, 5] on icon "file-add" at bounding box center [120, 7] width 3 height 4
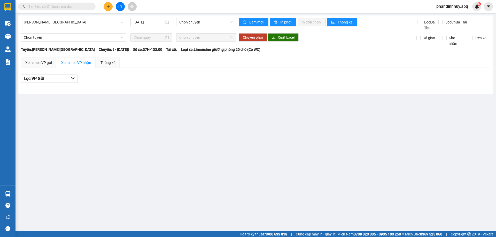
click at [103, 23] on span "[PERSON_NAME][GEOGRAPHIC_DATA]" at bounding box center [73, 22] width 99 height 8
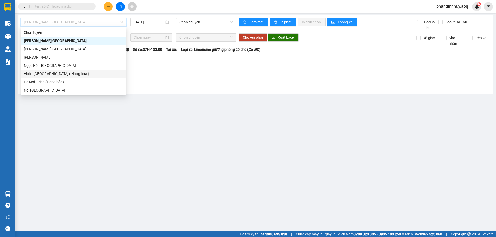
click at [71, 72] on div "Vinh - [GEOGRAPHIC_DATA] ( Hàng hóa )" at bounding box center [73, 74] width 99 height 6
type input "[DATE]"
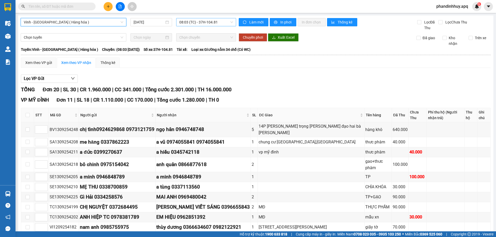
click at [231, 22] on span "08:03 (TC) - 37H-104.81" at bounding box center [206, 22] width 54 height 8
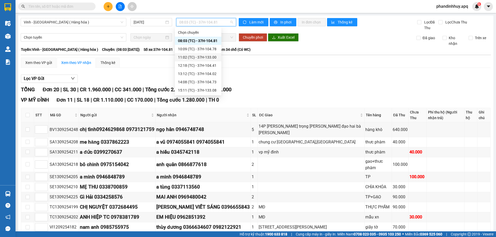
click at [213, 57] on div "11:02 (TC) - 37H-133.00" at bounding box center [198, 58] width 40 height 6
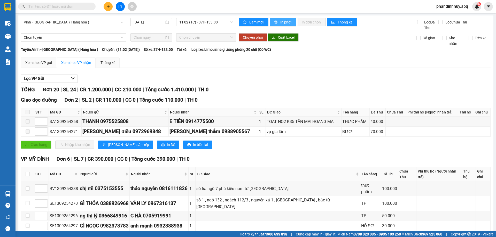
click at [283, 22] on span "In phơi" at bounding box center [286, 22] width 12 height 6
click at [281, 23] on span "In phơi" at bounding box center [286, 22] width 12 height 6
